Goal: Navigation & Orientation: Find specific page/section

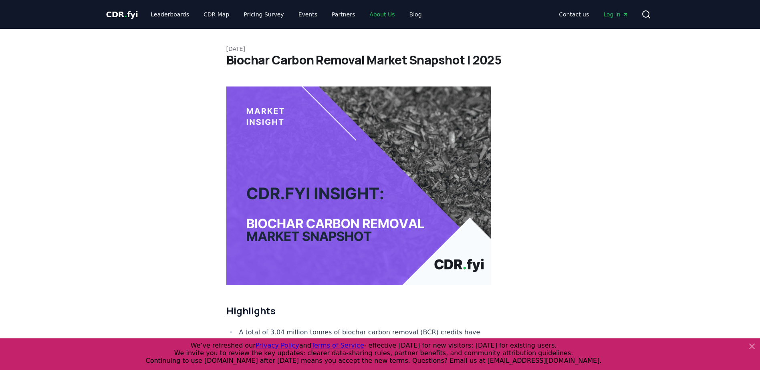
click at [368, 14] on link "About Us" at bounding box center [382, 14] width 38 height 14
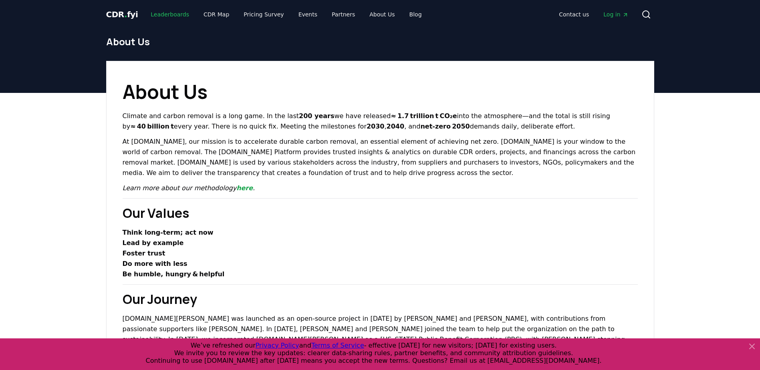
click at [173, 15] on link "Leaderboards" at bounding box center [169, 14] width 51 height 14
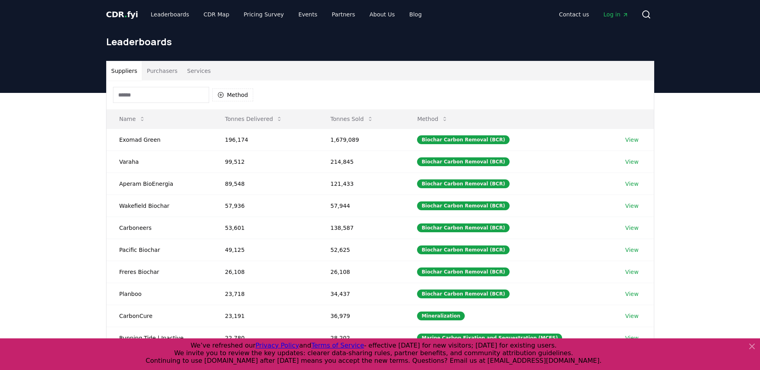
click at [124, 12] on span "." at bounding box center [125, 15] width 3 height 10
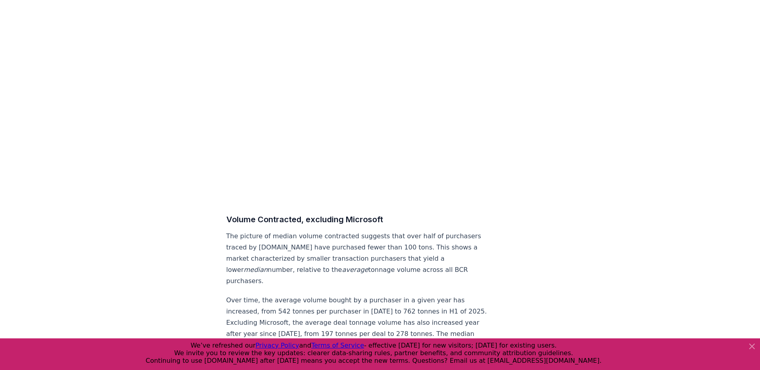
scroll to position [3965, 0]
